Goal: Information Seeking & Learning: Learn about a topic

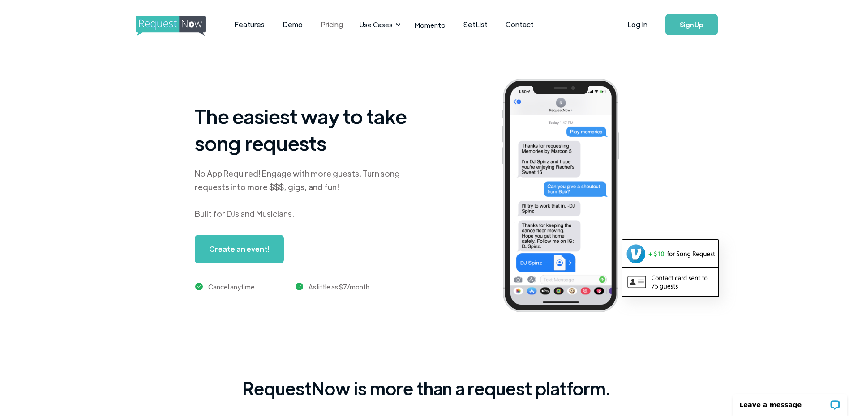
click at [324, 30] on link "Pricing" at bounding box center [332, 25] width 40 height 28
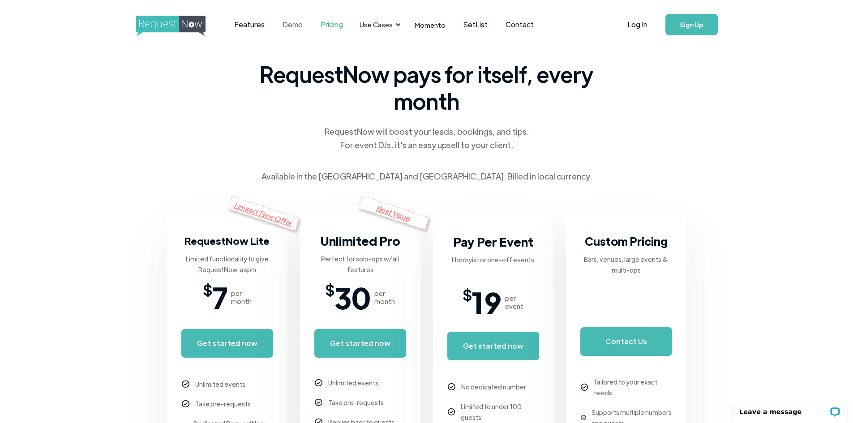
click at [292, 24] on link "Demo" at bounding box center [293, 25] width 38 height 28
